Goal: Information Seeking & Learning: Learn about a topic

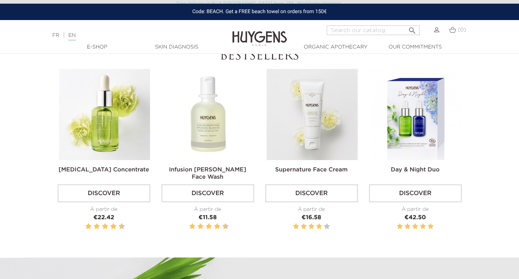
scroll to position [238, 0]
click at [205, 110] on img at bounding box center [208, 114] width 91 height 91
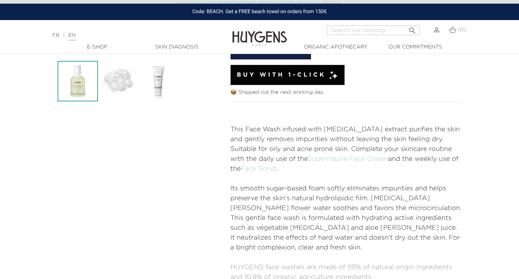
scroll to position [204, 0]
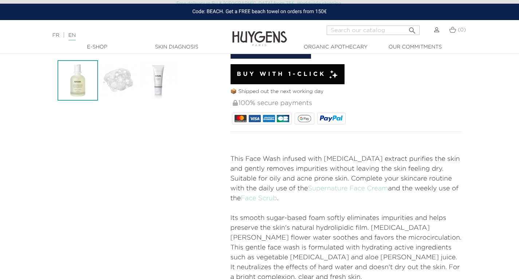
click at [16, 120] on section "  " at bounding box center [259, 117] width 519 height 452
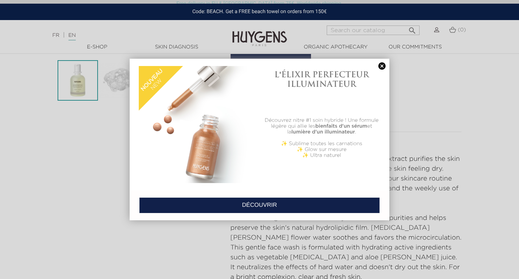
click at [26, 127] on div at bounding box center [259, 139] width 519 height 279
click at [383, 70] on div "L'ÉLIXIR PERFECTEUR ILLUMINATEUR Découvrez nitre #1 soin hybride ! Une formule …" at bounding box center [322, 124] width 124 height 124
click at [382, 66] on link at bounding box center [382, 66] width 10 height 8
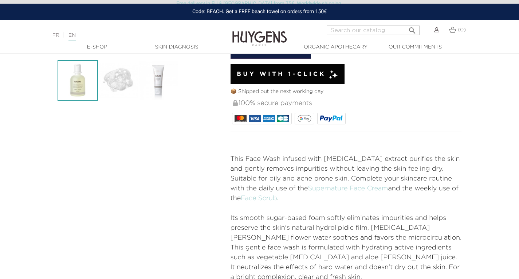
scroll to position [373, 0]
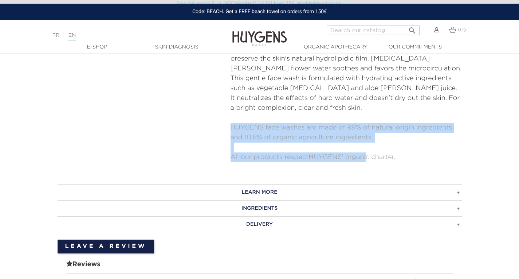
drag, startPoint x: 370, startPoint y: 142, endPoint x: 371, endPoint y: 103, distance: 39.0
click at [371, 103] on div "This Face Wash infused with [MEDICAL_DATA] extract purifies the skin and gently…" at bounding box center [346, 73] width 231 height 177
click at [371, 113] on p at bounding box center [346, 118] width 231 height 10
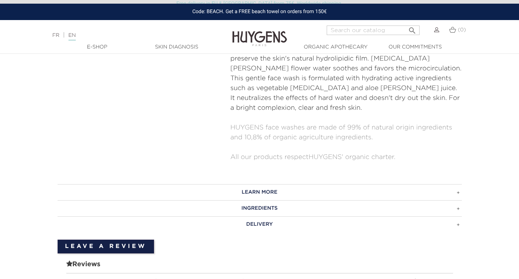
click at [268, 200] on h3 "INGREDIENTS" at bounding box center [260, 208] width 404 height 16
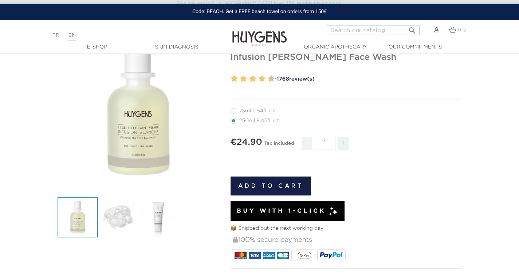
scroll to position [0, 0]
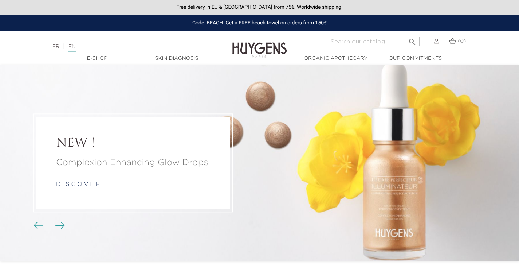
scroll to position [238, 0]
